Goal: Task Accomplishment & Management: Use online tool/utility

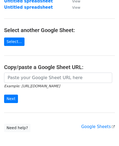
scroll to position [93, 0]
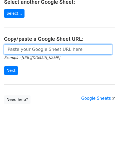
click at [40, 49] on input "url" at bounding box center [58, 49] width 108 height 10
paste input "https://docs.google.com/spreadsheets/d/1VUD233v34vCshd8QBalhTMxvjaITq9YmVs-RQwL…"
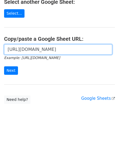
scroll to position [0, 119]
type input "https://docs.google.com/spreadsheets/d/1VUD233v34vCshd8QBalhTMxvjaITq9YmVs-RQwL…"
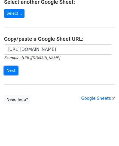
scroll to position [0, 0]
click at [12, 70] on input "Next" at bounding box center [11, 70] width 14 height 8
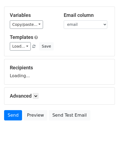
scroll to position [42, 0]
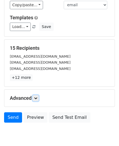
click at [37, 96] on icon at bounding box center [35, 97] width 3 height 3
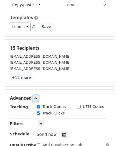
scroll to position [117, 0]
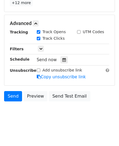
click at [62, 58] on icon at bounding box center [64, 60] width 4 height 4
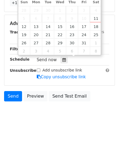
type input "2025-10-13 12:00"
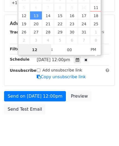
scroll to position [108, 0]
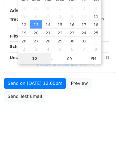
type input "9"
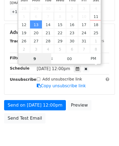
scroll to position [117, 0]
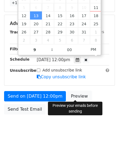
type input "2025-10-13 21:00"
click at [83, 94] on link "Preview" at bounding box center [79, 96] width 24 height 10
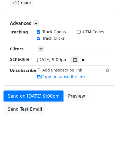
click at [11, 93] on link "Send on Oct 13 at 9:00pm" at bounding box center [33, 96] width 59 height 10
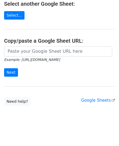
scroll to position [93, 0]
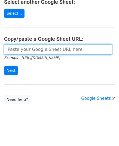
click at [32, 52] on input "url" at bounding box center [58, 49] width 108 height 10
paste input "https://docs.google.com/spreadsheets/d/1QcagLsm_USMF0wpq7_vV5tfMlo4_A_kIBXtdeFu…"
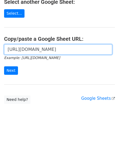
scroll to position [0, 120]
type input "https://docs.google.com/spreadsheets/d/1QcagLsm_USMF0wpq7_vV5tfMlo4_A_kIBXtdeFu…"
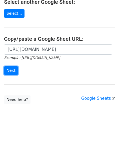
scroll to position [0, 0]
click at [11, 66] on input "Next" at bounding box center [11, 70] width 14 height 8
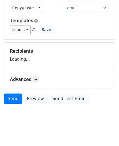
scroll to position [42, 0]
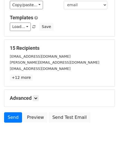
click at [37, 101] on div "Advanced Tracking Track Opens UTM Codes Track Clicks Filters Only include sprea…" at bounding box center [59, 98] width 110 height 17
click at [35, 100] on link at bounding box center [36, 98] width 6 height 6
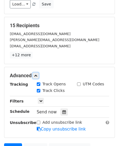
scroll to position [117, 0]
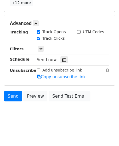
click at [62, 59] on icon at bounding box center [64, 60] width 4 height 4
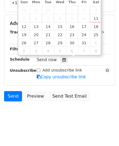
type input "2025-10-14 12:00"
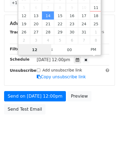
scroll to position [108, 0]
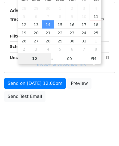
type input "9"
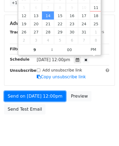
type input "2025-10-14 21:00"
click at [24, 92] on link "Send on Oct 14 at 12:00pm" at bounding box center [35, 96] width 62 height 10
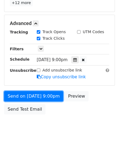
click at [27, 96] on link "Send on Oct 14 at 9:00pm" at bounding box center [33, 96] width 59 height 10
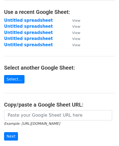
scroll to position [54, 0]
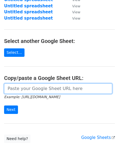
click at [42, 85] on input "url" at bounding box center [58, 88] width 108 height 10
paste input "[URL][DOMAIN_NAME]"
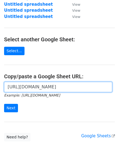
scroll to position [93, 0]
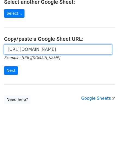
type input "[URL][DOMAIN_NAME]"
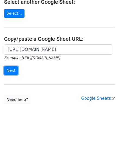
click at [13, 68] on input "Next" at bounding box center [11, 70] width 14 height 8
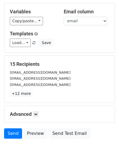
scroll to position [42, 0]
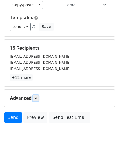
click at [37, 98] on icon at bounding box center [35, 97] width 3 height 3
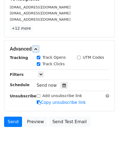
scroll to position [97, 0]
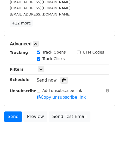
click at [60, 77] on div at bounding box center [63, 80] width 7 height 7
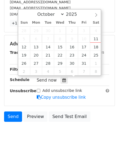
type input "2025-10-15 12:00"
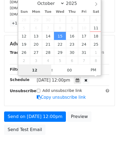
scroll to position [0, 0]
type input "9"
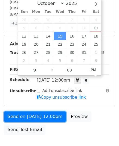
type input "2025-10-15 21:00"
click at [29, 115] on link "Send on Oct 15 at 12:00pm" at bounding box center [35, 116] width 62 height 10
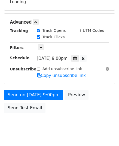
click at [30, 114] on body "New Campaign Daily emails left: 40 Google Sheet: Untitled spreadsheet Variables…" at bounding box center [59, 22] width 119 height 230
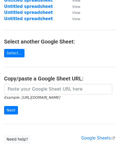
scroll to position [54, 0]
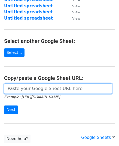
click at [36, 90] on input "url" at bounding box center [58, 88] width 108 height 10
paste input "[URL][DOMAIN_NAME]"
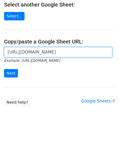
scroll to position [93, 0]
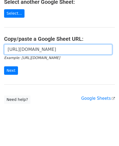
type input "[URL][DOMAIN_NAME]"
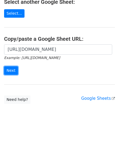
scroll to position [0, 0]
click at [8, 67] on input "Next" at bounding box center [11, 70] width 14 height 8
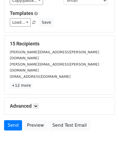
scroll to position [64, 0]
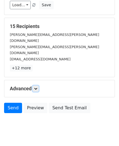
click at [37, 87] on icon at bounding box center [35, 88] width 3 height 3
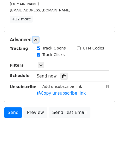
scroll to position [117, 0]
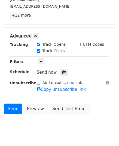
click at [63, 69] on div at bounding box center [63, 72] width 7 height 7
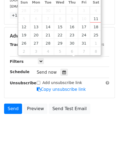
type input "[DATE] 12:00"
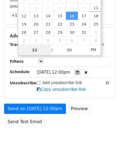
type input "9"
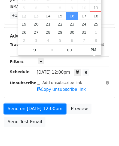
type input "[DATE] 21:00"
click at [39, 104] on link "Send on [DATE] 12:00pm" at bounding box center [35, 109] width 62 height 10
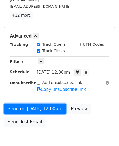
click at [39, 104] on link "Send on [DATE] 12:00pm" at bounding box center [35, 109] width 62 height 10
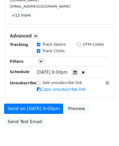
scroll to position [108, 0]
